Goal: Task Accomplishment & Management: Manage account settings

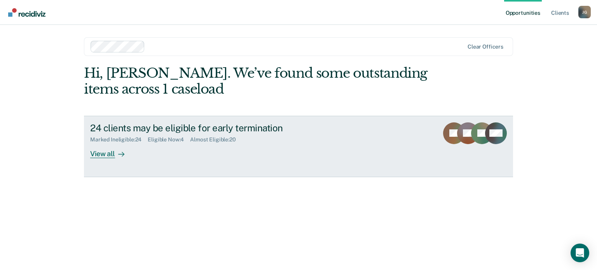
click at [111, 157] on div "View all" at bounding box center [112, 150] width 44 height 15
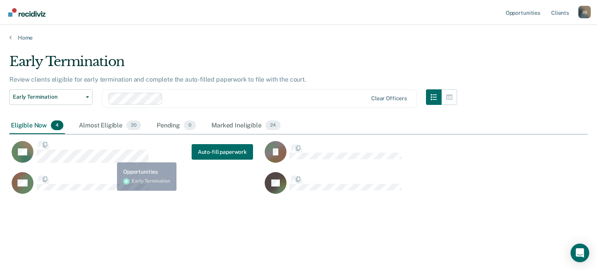
scroll to position [152, 573]
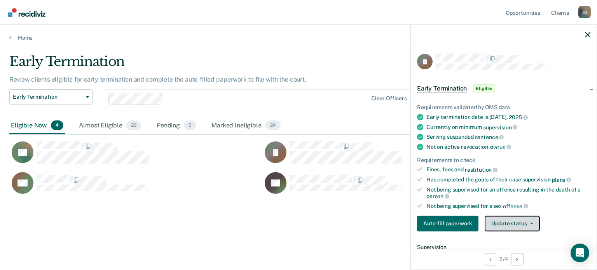
click at [503, 225] on button "Update status" at bounding box center [512, 224] width 55 height 16
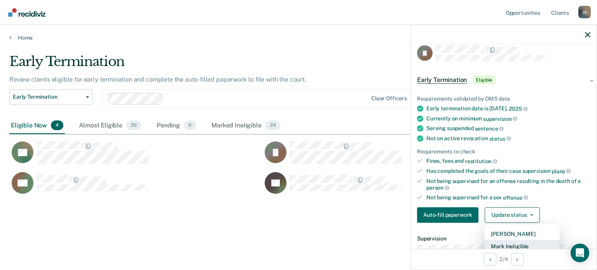
click at [497, 243] on button "Mark Ineligible" at bounding box center [522, 246] width 75 height 12
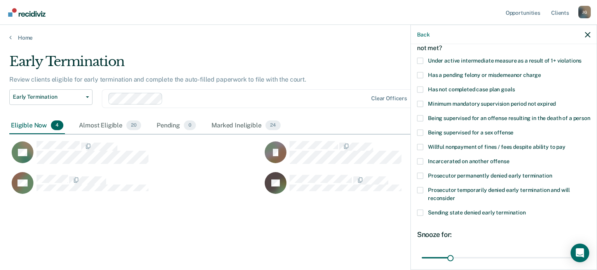
scroll to position [46, 0]
click at [464, 178] on span "Prosecutor permanently denied early termination" at bounding box center [490, 175] width 124 height 6
click at [552, 172] on input "Prosecutor permanently denied early termination" at bounding box center [552, 172] width 0 height 0
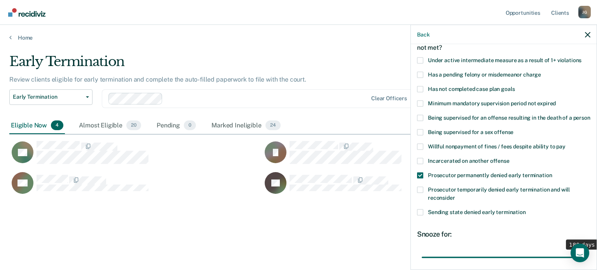
drag, startPoint x: 451, startPoint y: 264, endPoint x: 597, endPoint y: 270, distance: 146.0
type input "180"
click at [586, 264] on input "range" at bounding box center [504, 258] width 164 height 14
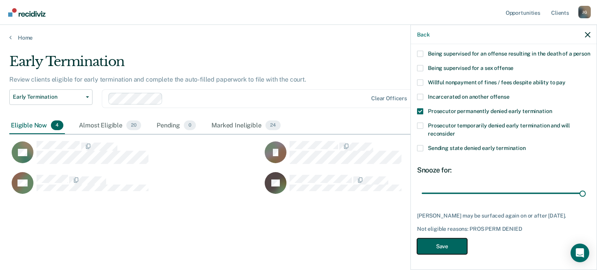
click at [436, 247] on button "Save" at bounding box center [442, 246] width 50 height 16
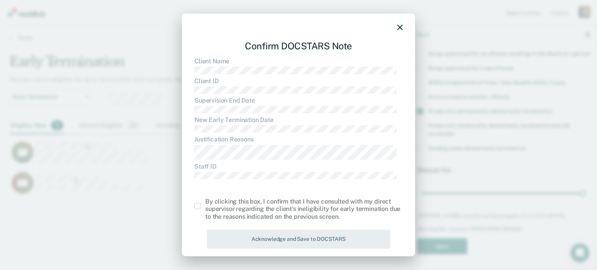
click at [197, 207] on span at bounding box center [197, 206] width 6 height 6
click at [205, 203] on input "checkbox" at bounding box center [205, 203] width 0 height 0
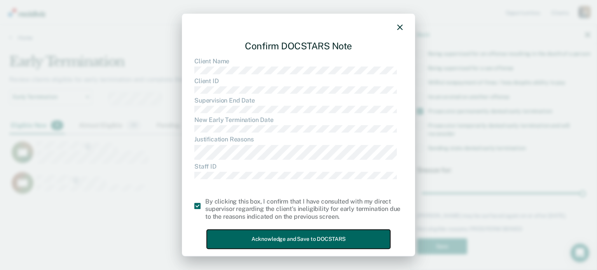
click at [233, 235] on button "Acknowledge and Save to DOCSTARS" at bounding box center [299, 239] width 184 height 19
